Goal: Task Accomplishment & Management: Use online tool/utility

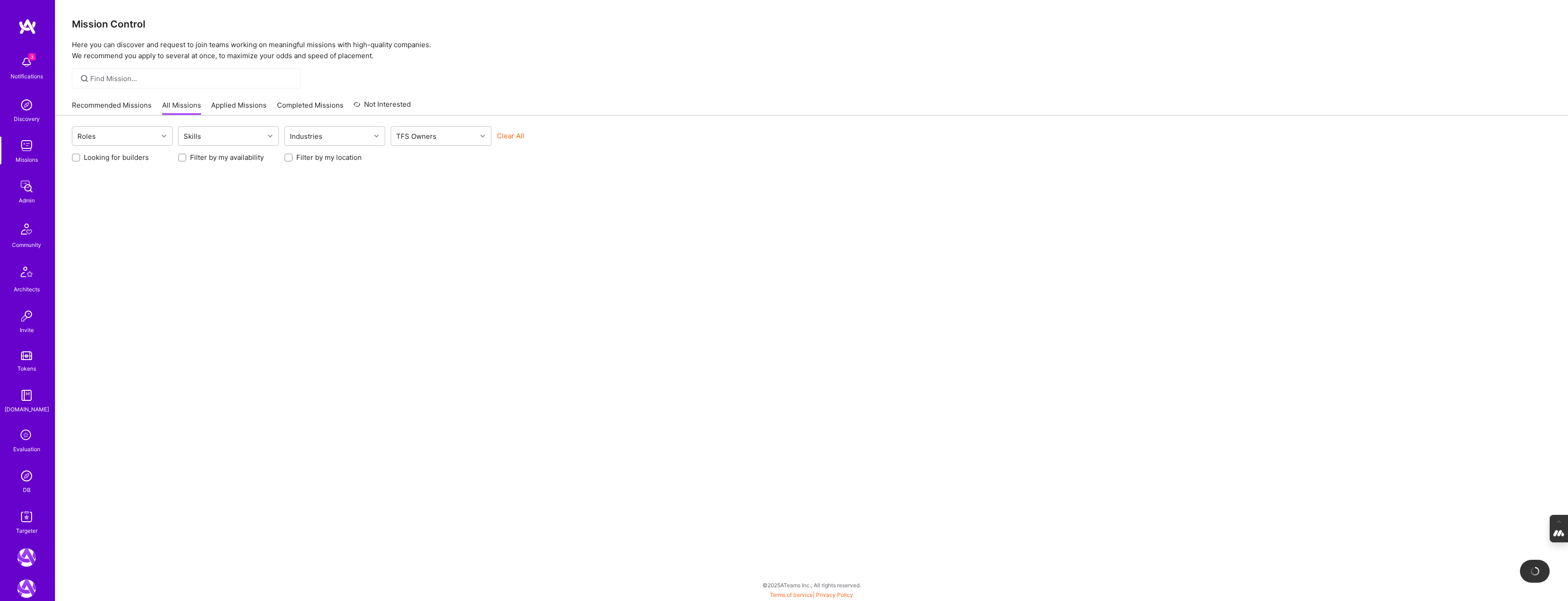
click at [27, 482] on img at bounding box center [26, 476] width 19 height 19
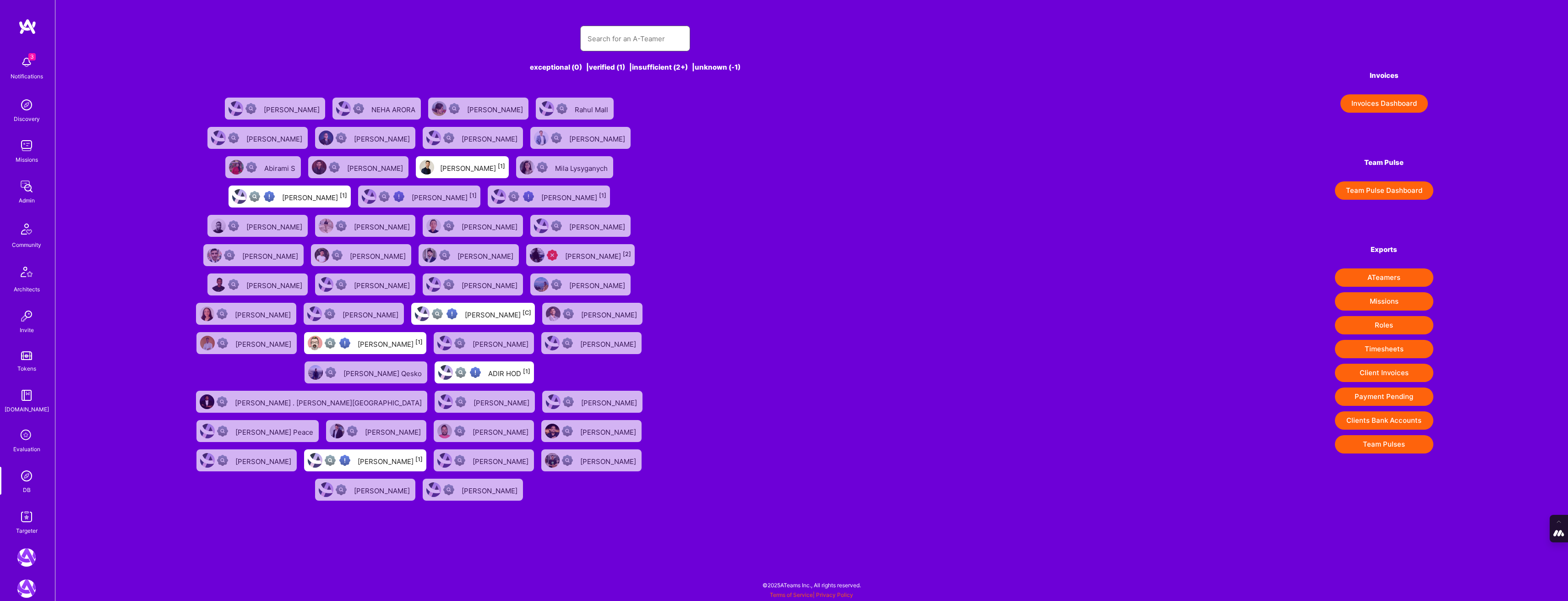
click at [597, 38] on input "text" at bounding box center [635, 39] width 95 height 24
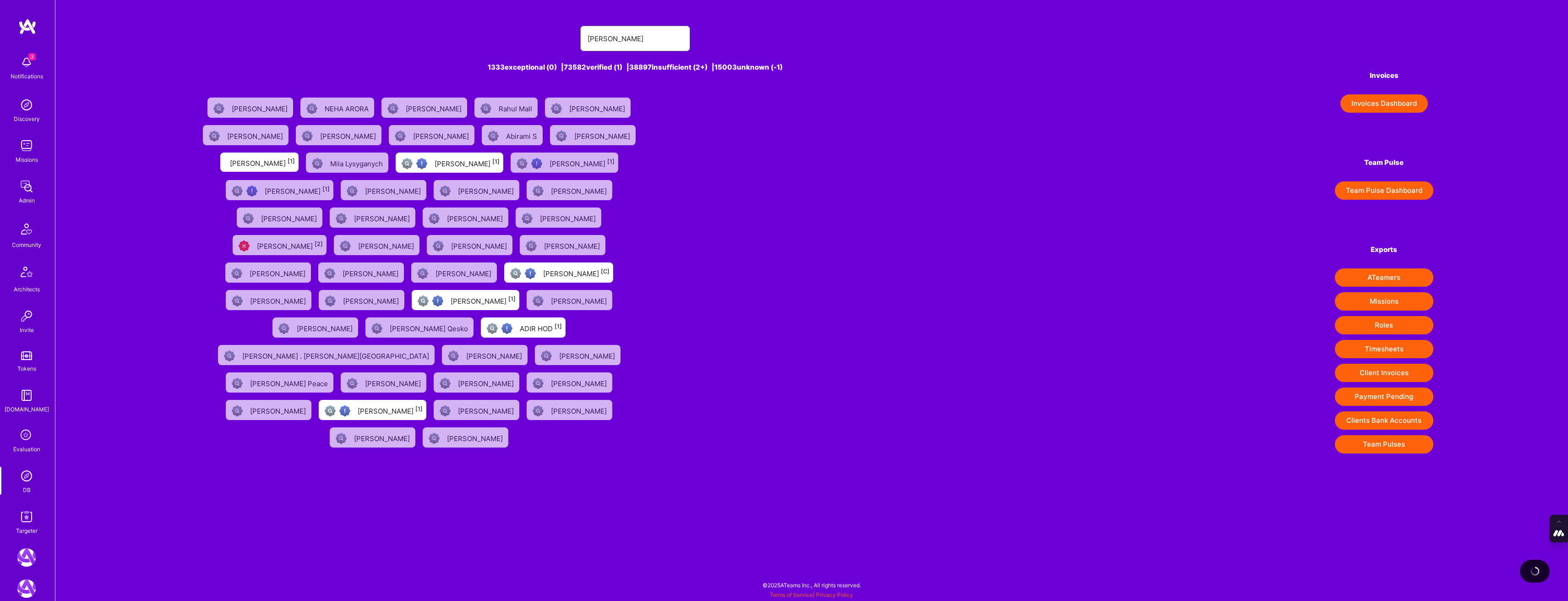
type input "[PERSON_NAME]"
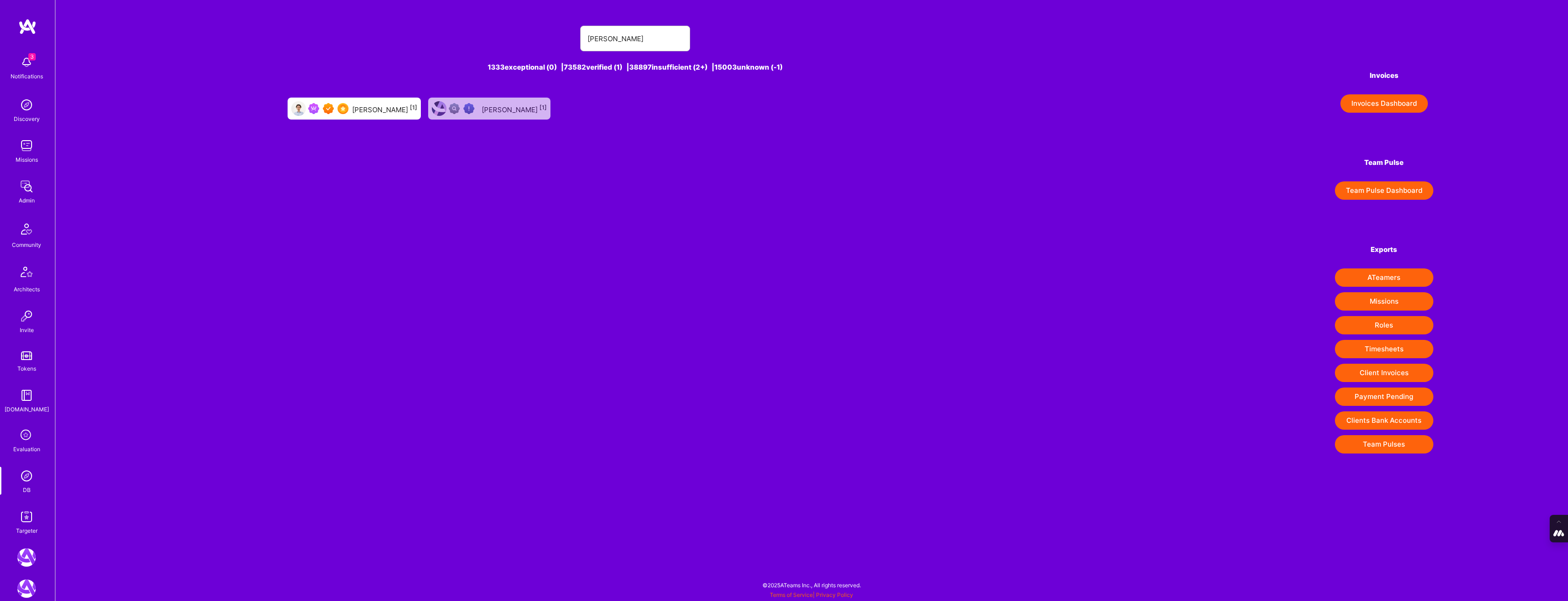
click at [380, 111] on div "[PERSON_NAME] [1]" at bounding box center [385, 109] width 65 height 12
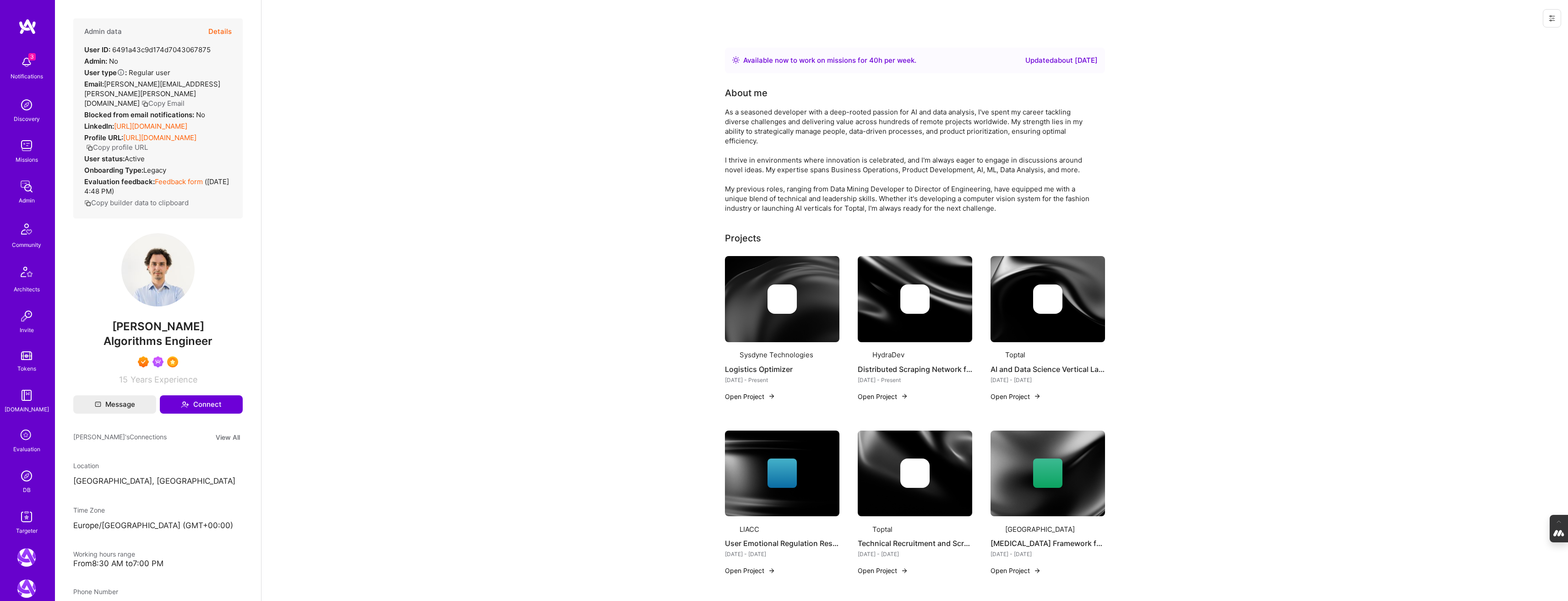
click at [1553, 20] on icon at bounding box center [1551, 18] width 7 height 7
click at [1511, 37] on button "Login as [PERSON_NAME]" at bounding box center [1513, 39] width 96 height 24
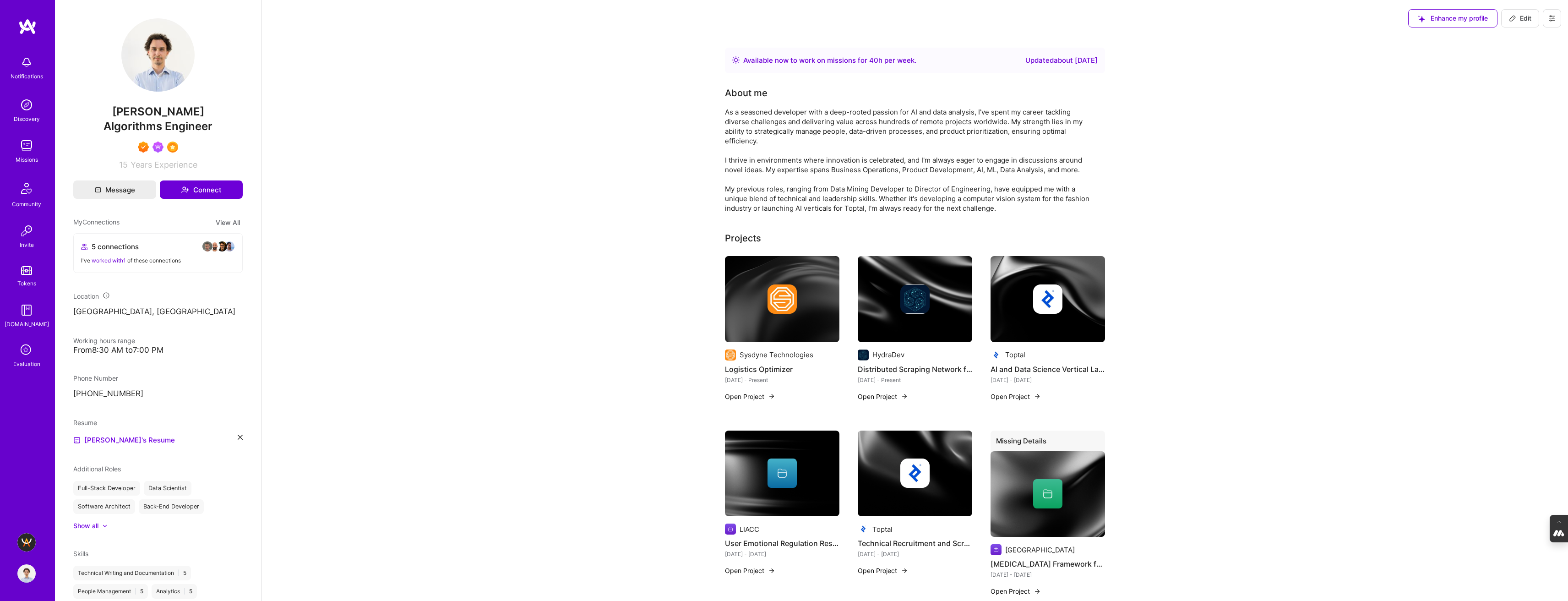
click at [26, 535] on img at bounding box center [26, 542] width 19 height 19
